Goal: Task Accomplishment & Management: Use online tool/utility

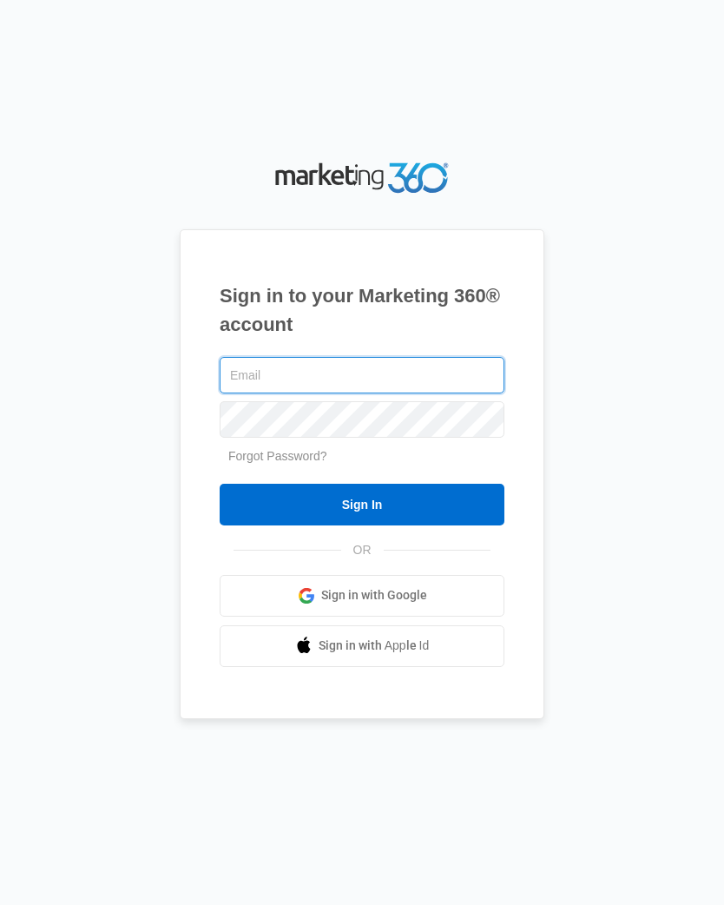
type input "[EMAIL_ADDRESS][DOMAIN_NAME]"
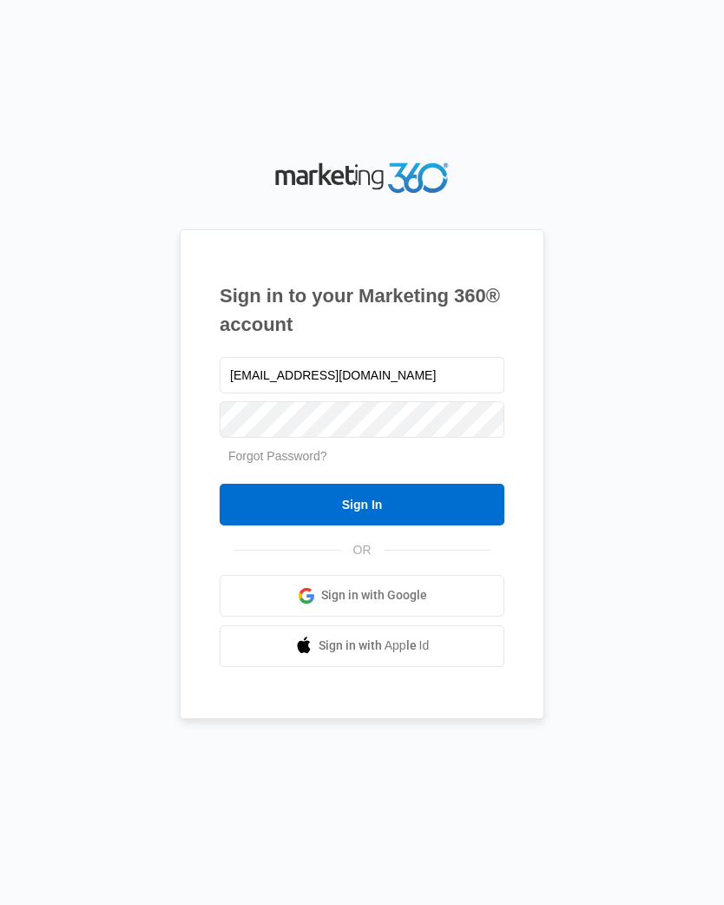
click at [362, 517] on input "Sign In" at bounding box center [362, 505] width 285 height 42
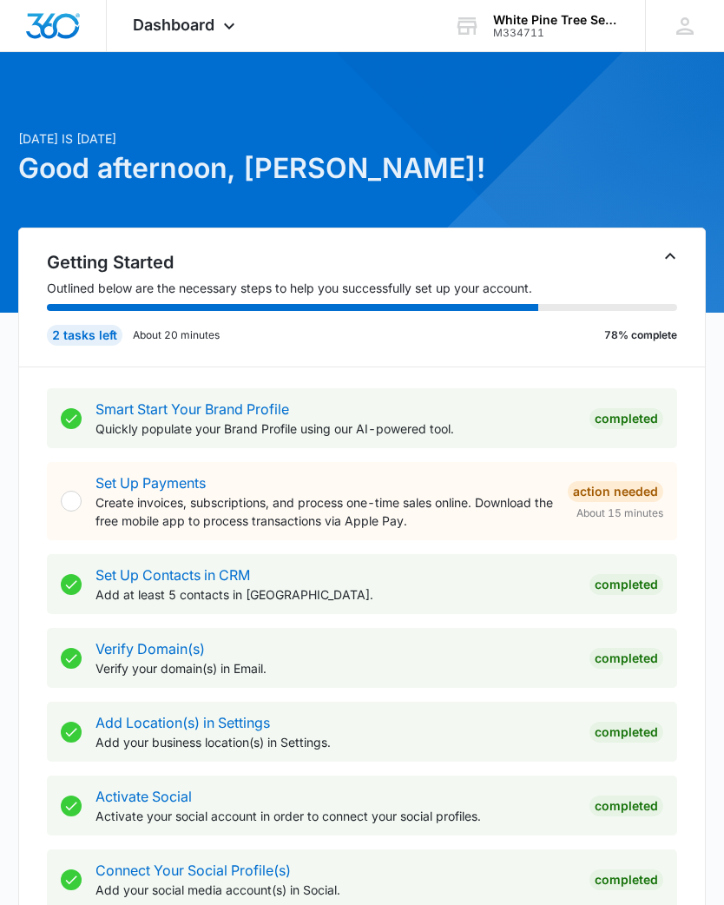
click at [213, 23] on span "Dashboard" at bounding box center [174, 25] width 82 height 18
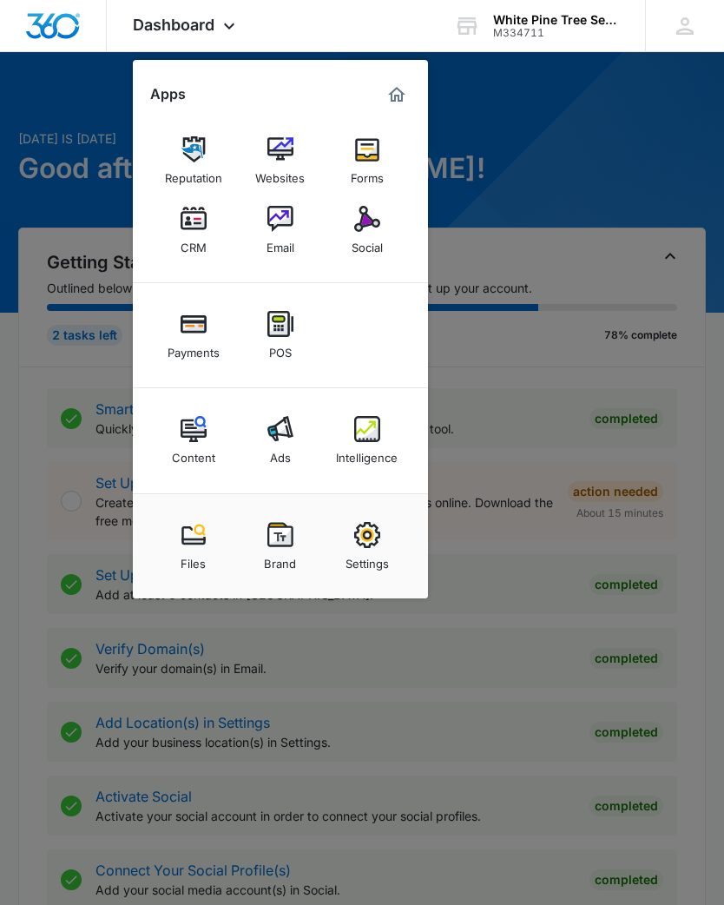
click at [372, 227] on img at bounding box center [367, 219] width 26 height 26
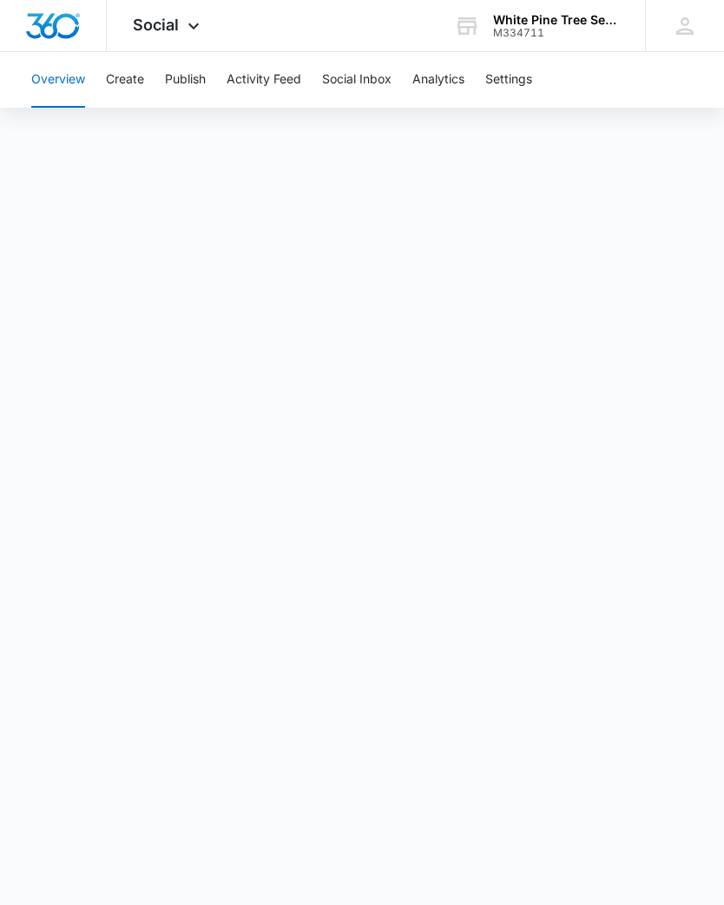
click at [73, 68] on button "Overview" at bounding box center [58, 80] width 54 height 56
click at [126, 73] on button "Create" at bounding box center [125, 80] width 38 height 56
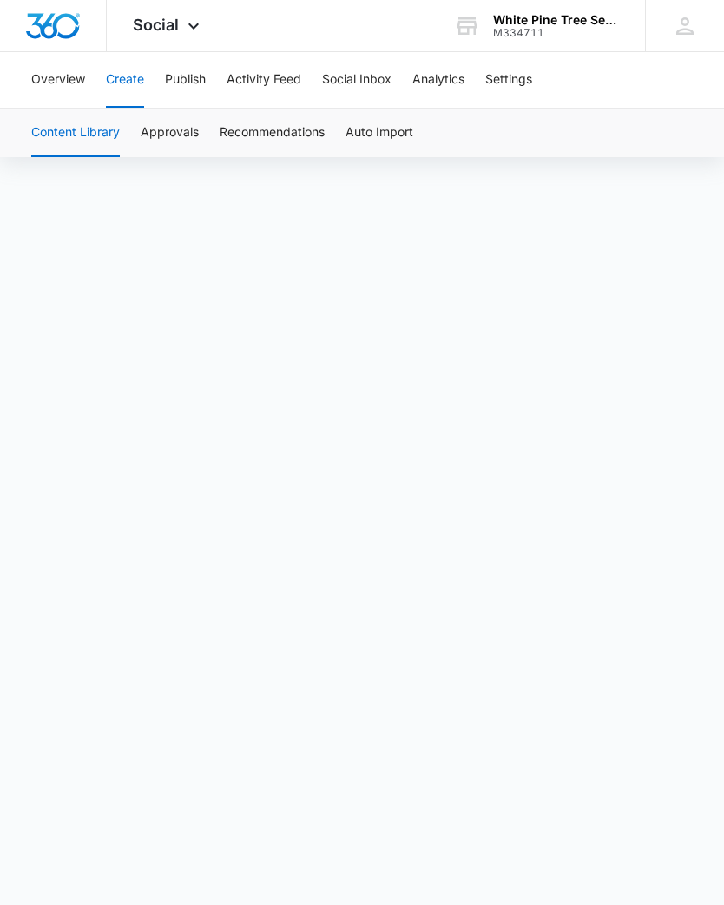
scroll to position [110, 0]
click at [188, 27] on icon at bounding box center [193, 26] width 21 height 21
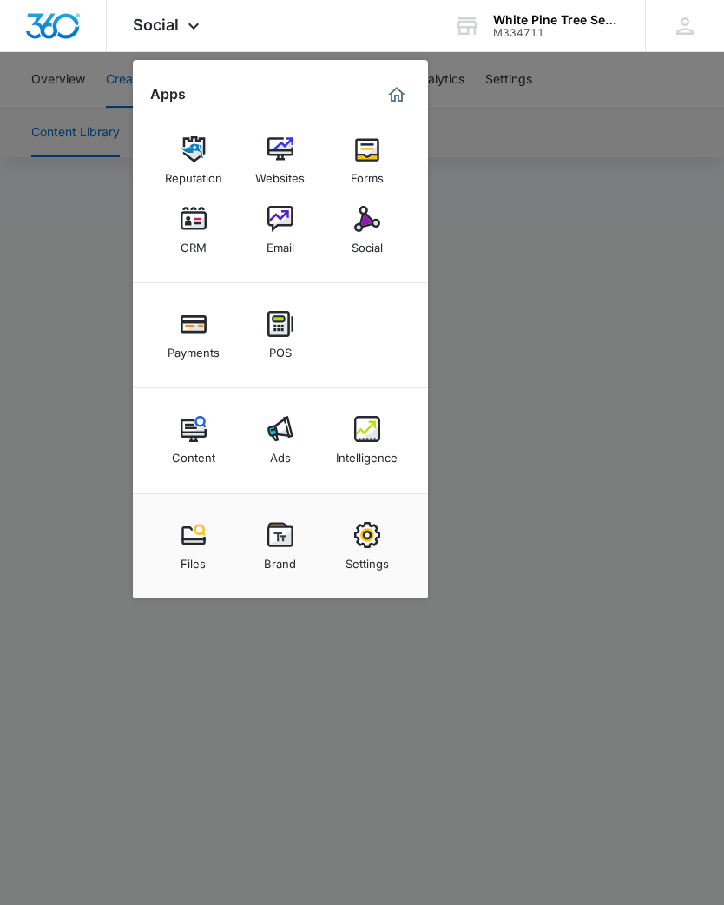
click at [369, 230] on img at bounding box center [367, 219] width 26 height 26
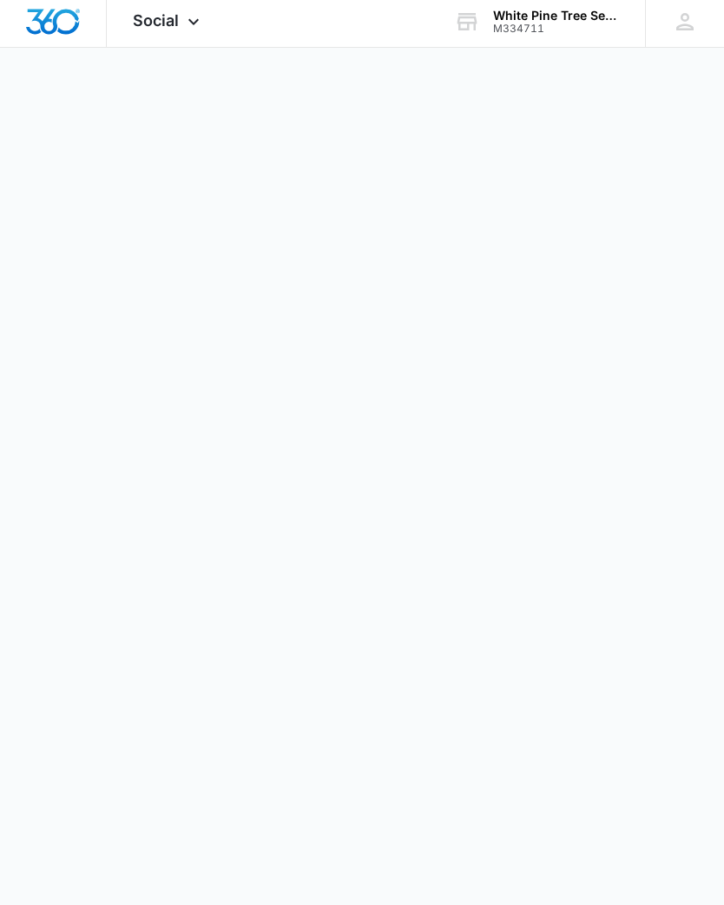
scroll to position [32, 0]
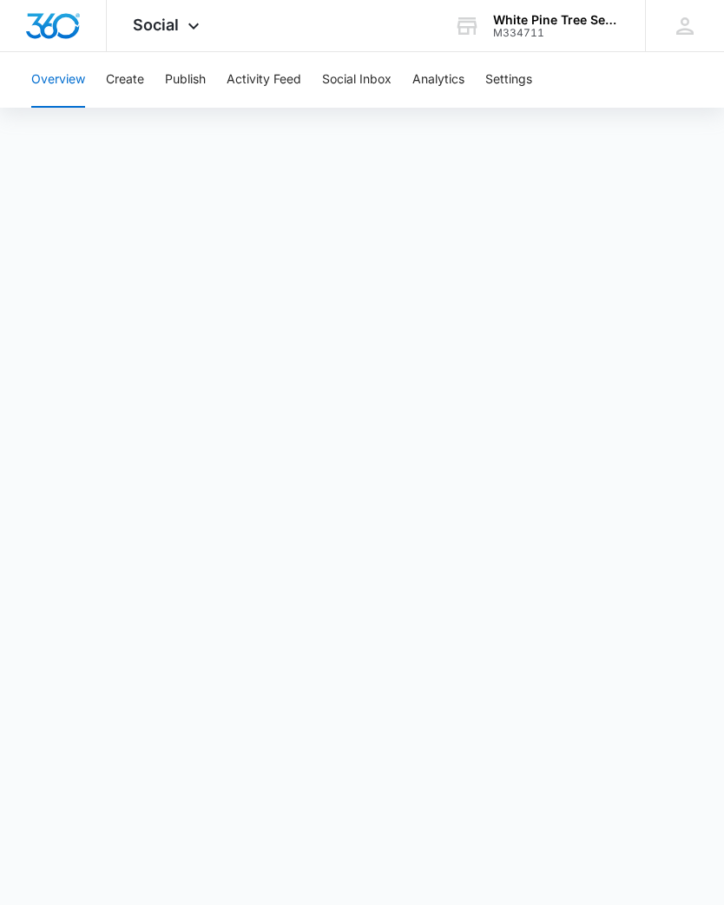
click at [269, 78] on button "Activity Feed" at bounding box center [264, 80] width 75 height 56
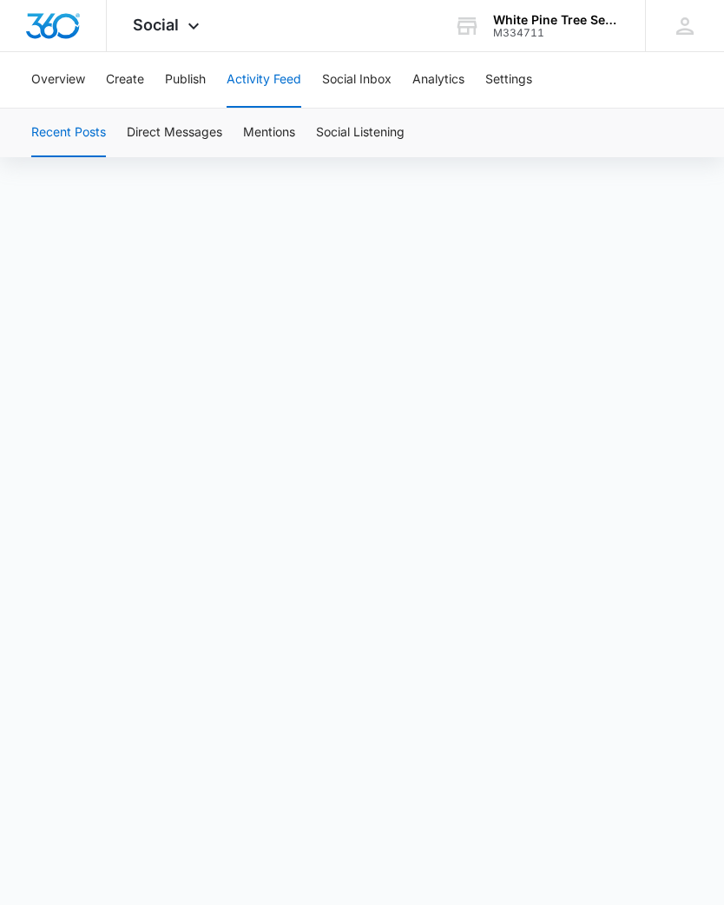
click at [189, 88] on button "Publish" at bounding box center [185, 80] width 41 height 56
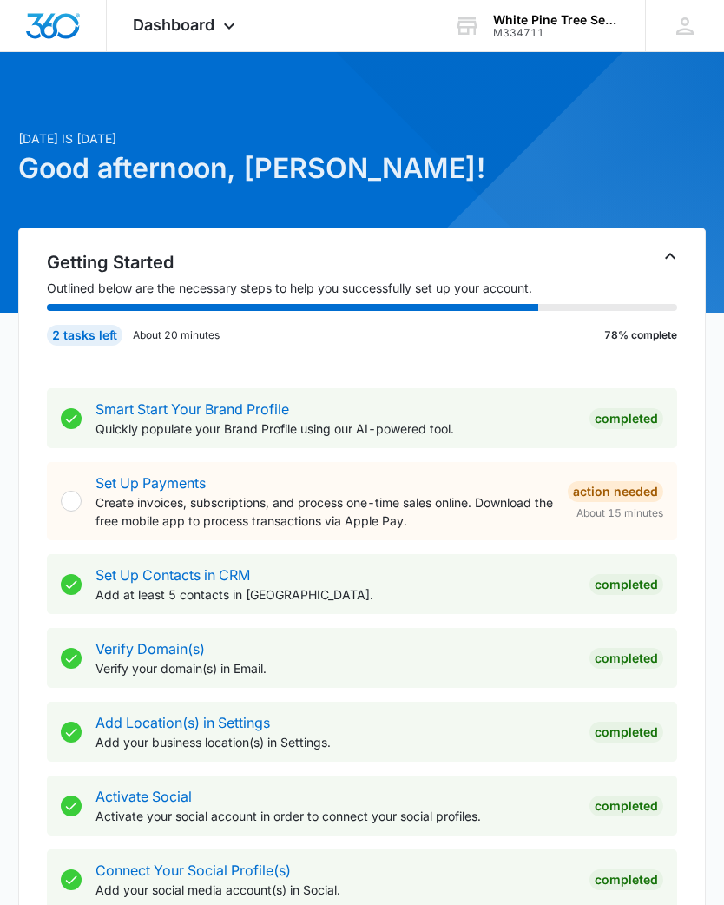
click at [224, 15] on div "Dashboard Apps Reputation Websites Forms CRM Email Social Payments POS Content …" at bounding box center [186, 25] width 159 height 51
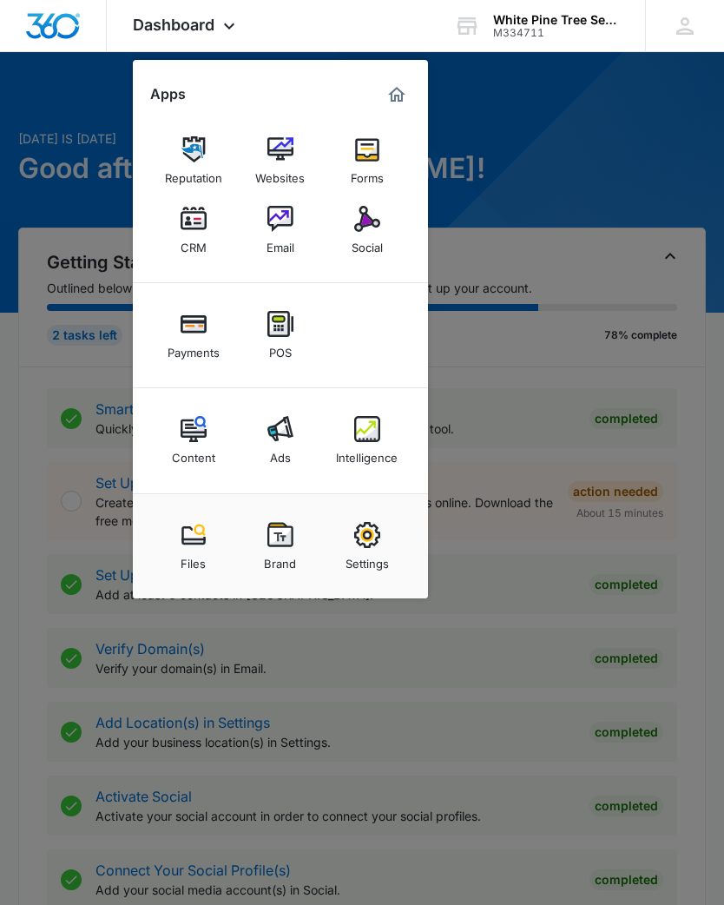
click at [369, 229] on img at bounding box center [367, 219] width 26 height 26
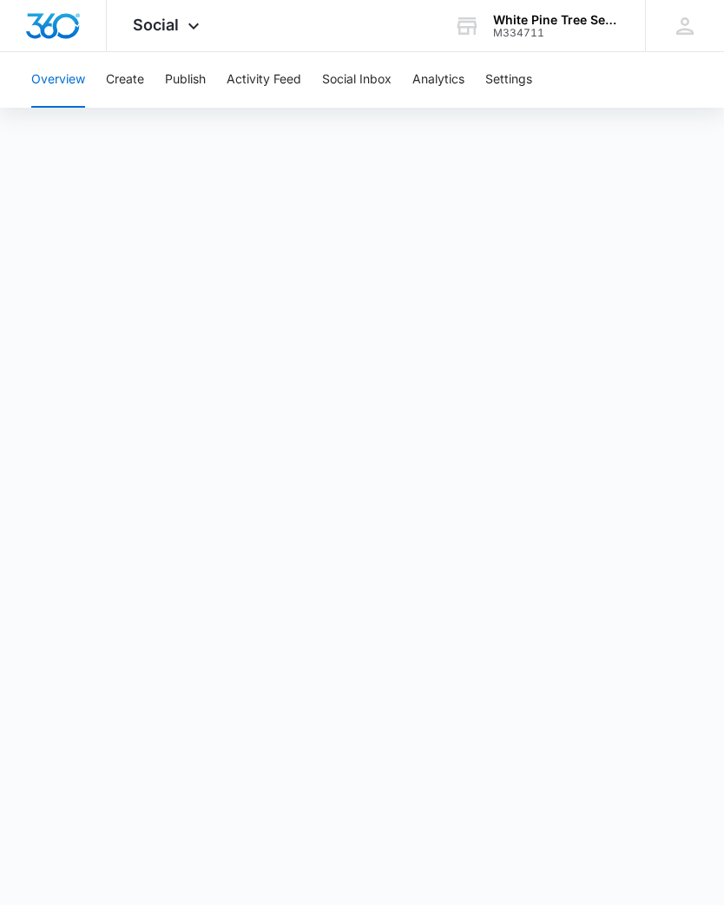
click at [280, 81] on button "Activity Feed" at bounding box center [264, 80] width 75 height 56
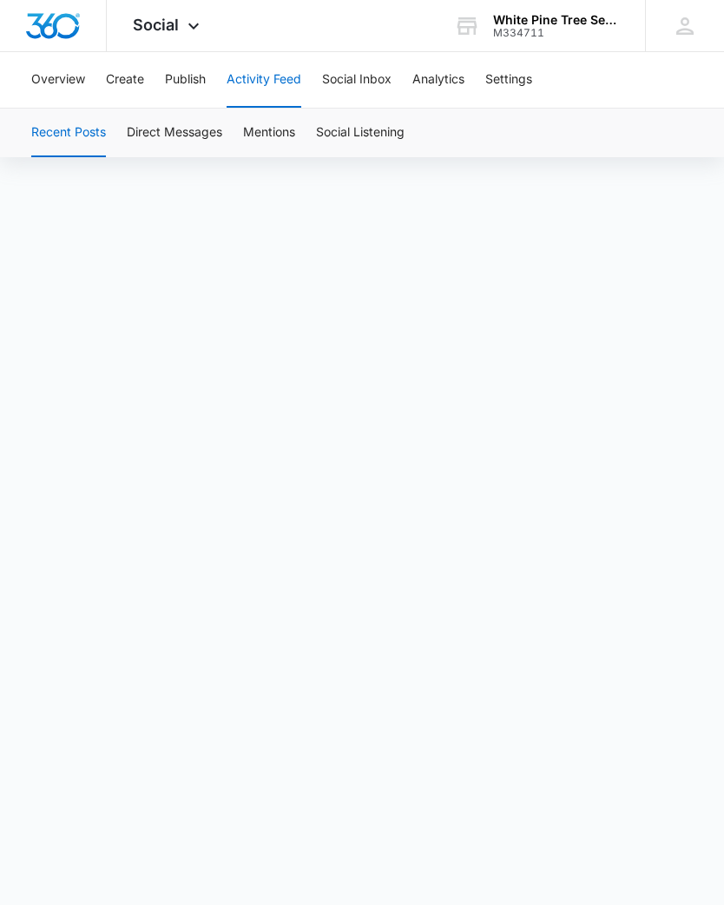
click at [192, 84] on button "Publish" at bounding box center [185, 80] width 41 height 56
